Goal: Task Accomplishment & Management: Complete application form

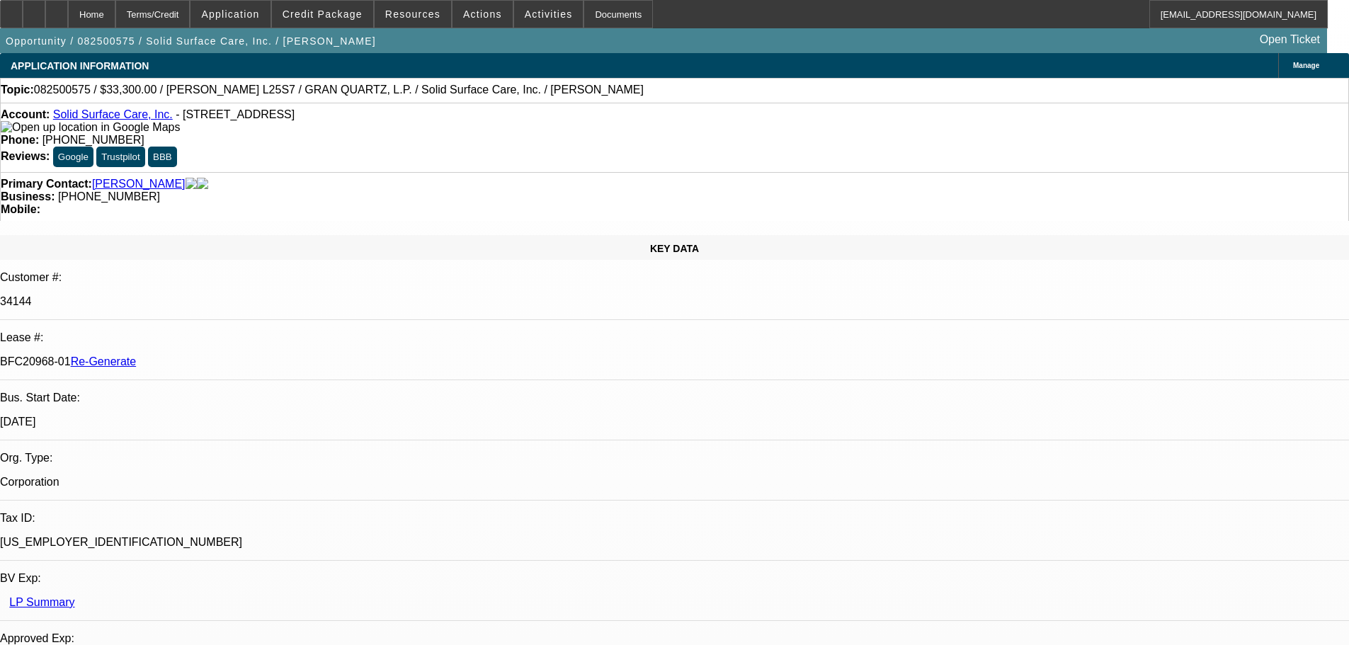
select select "4"
select select "0"
select select "2"
select select "0"
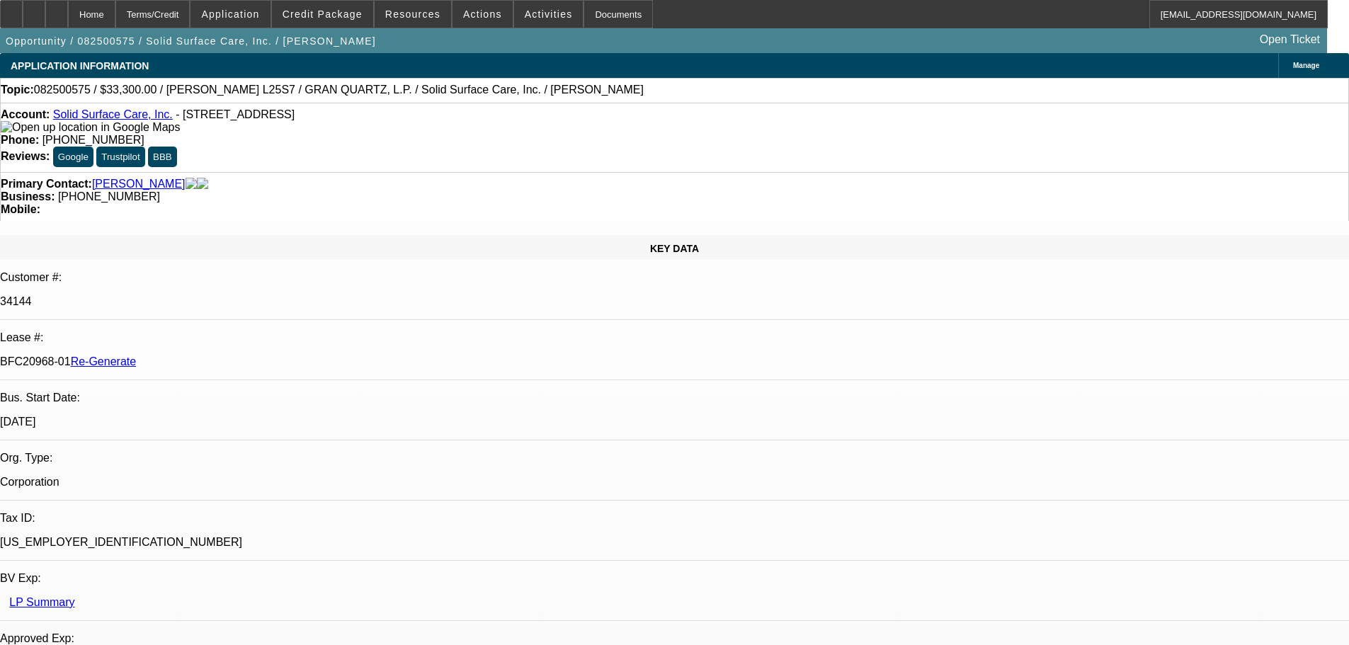
select select "6"
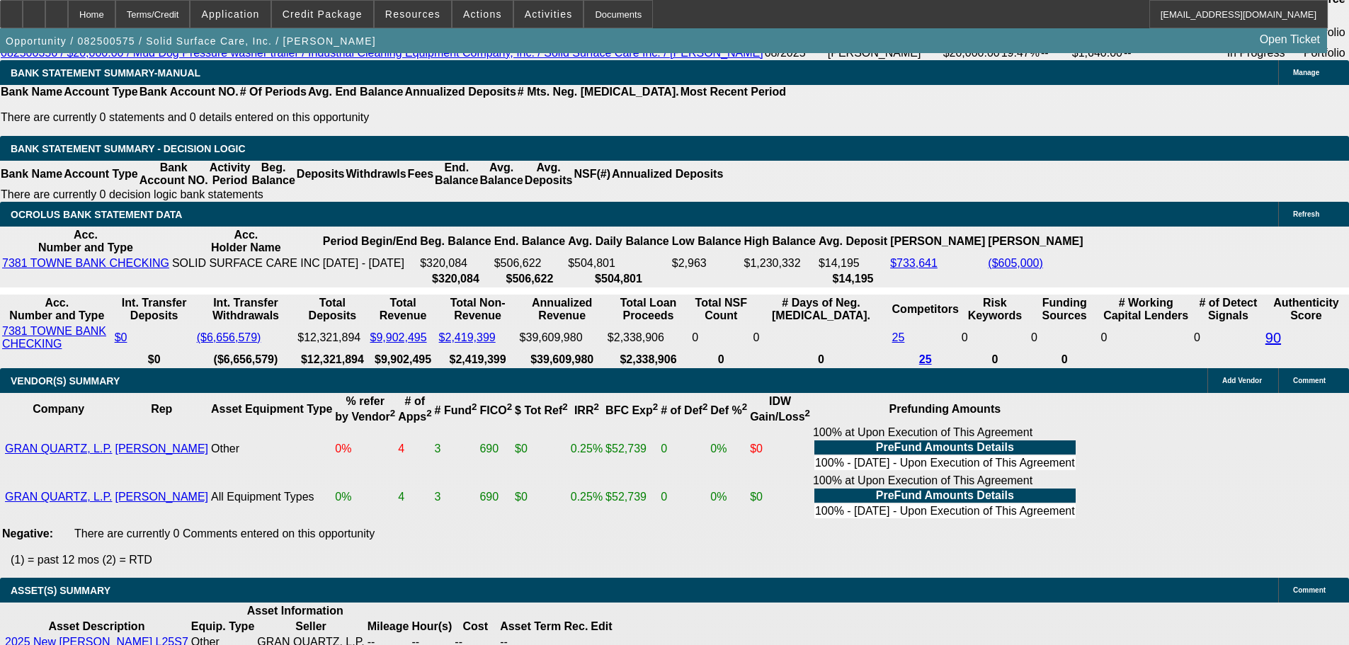
scroll to position [2697, 0]
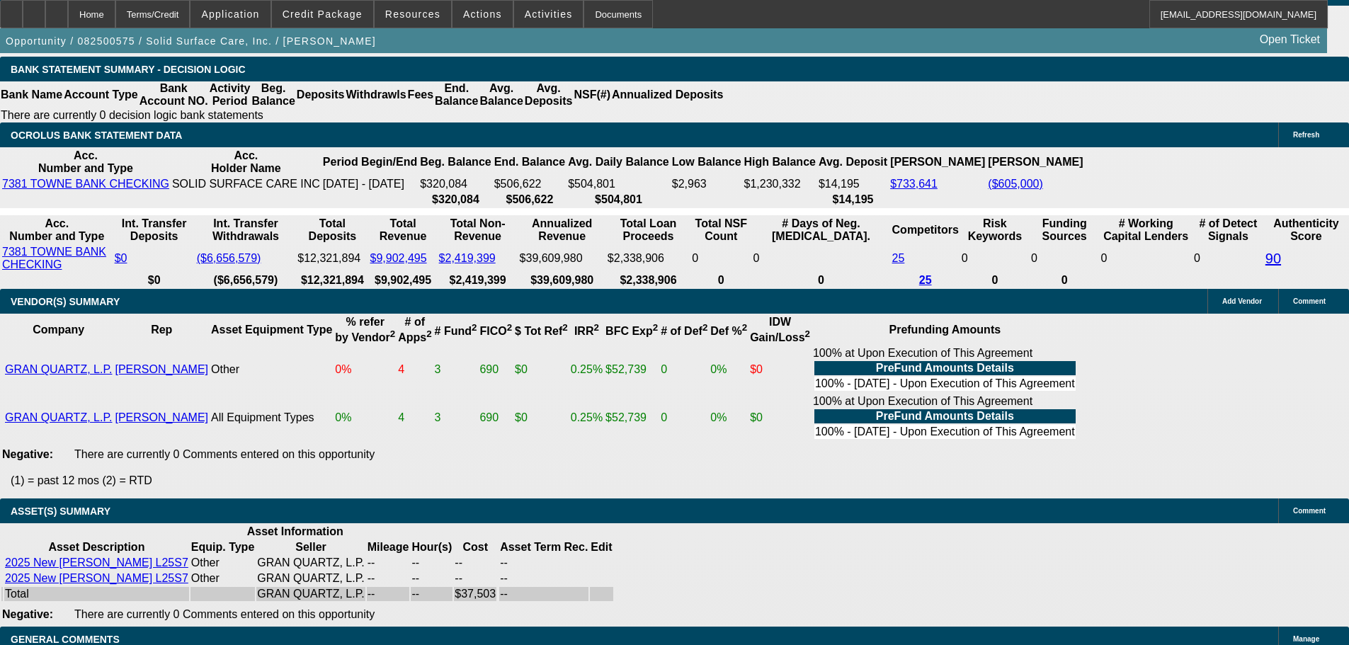
drag, startPoint x: 543, startPoint y: 482, endPoint x: 882, endPoint y: 362, distance: 359.9
